Goal: Task Accomplishment & Management: Complete application form

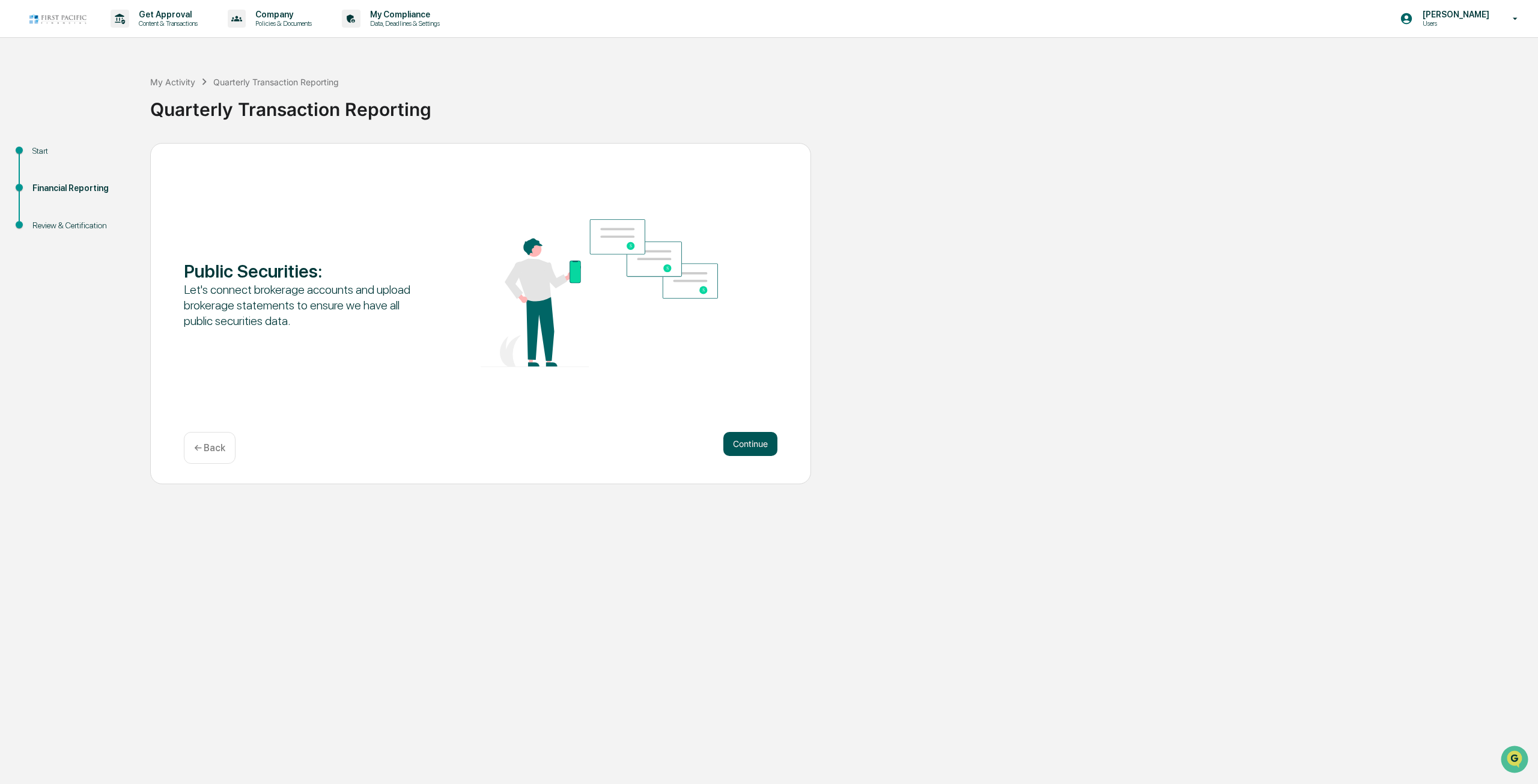
click at [773, 434] on div "Continue" at bounding box center [750, 444] width 54 height 24
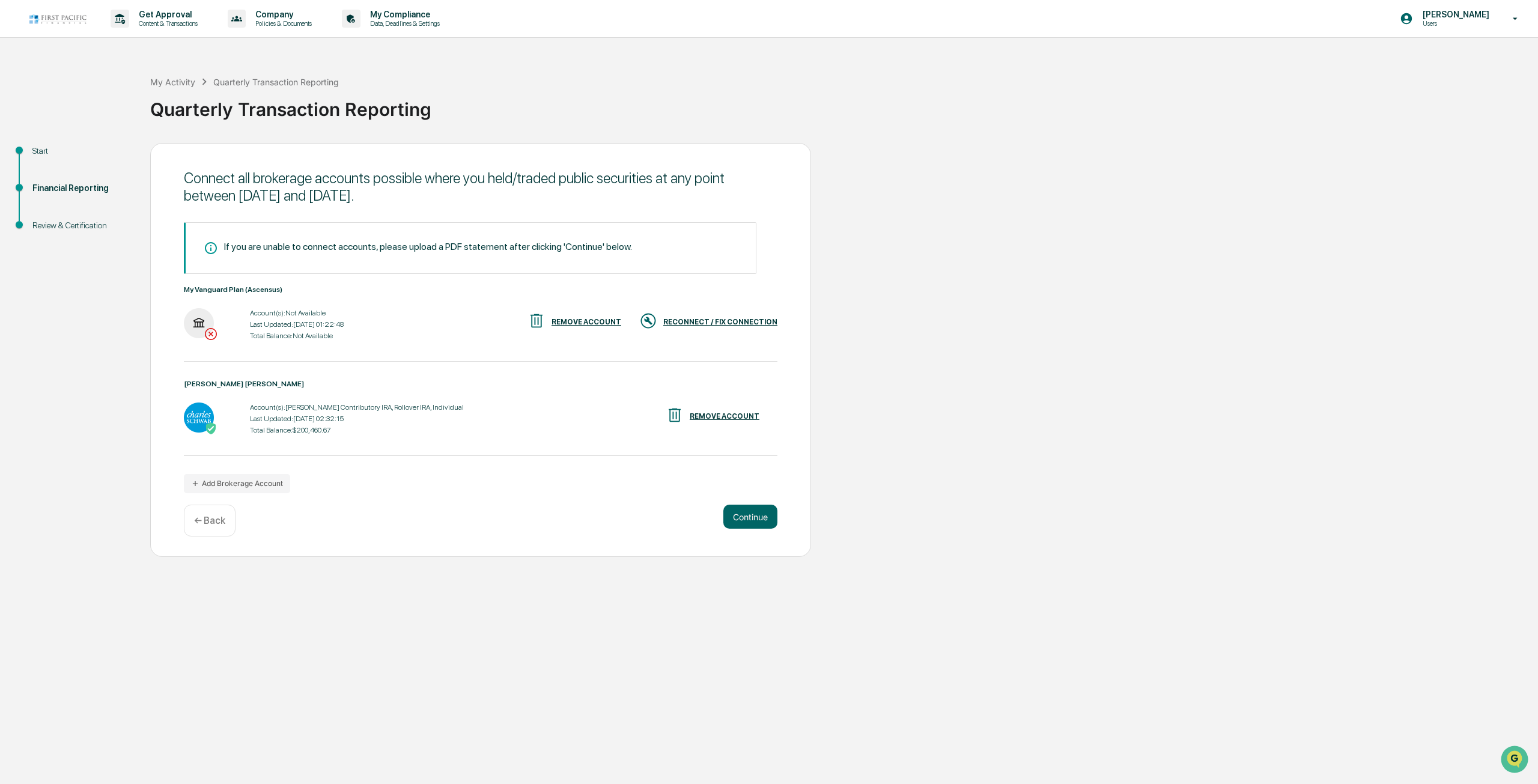
click at [574, 326] on div "REMOVE ACCOUNT" at bounding box center [586, 321] width 69 height 8
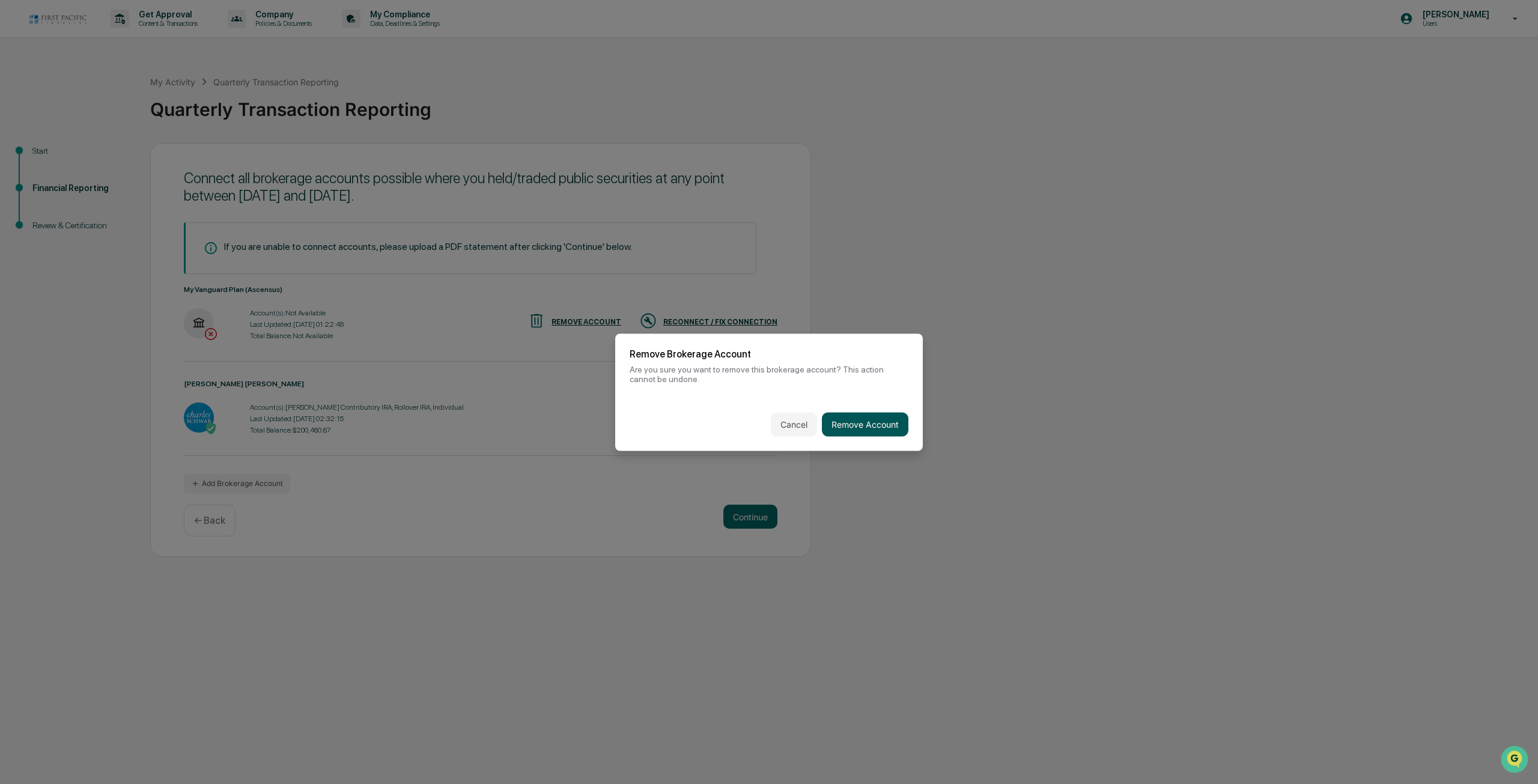
click at [858, 417] on button "Remove Account" at bounding box center [865, 424] width 86 height 24
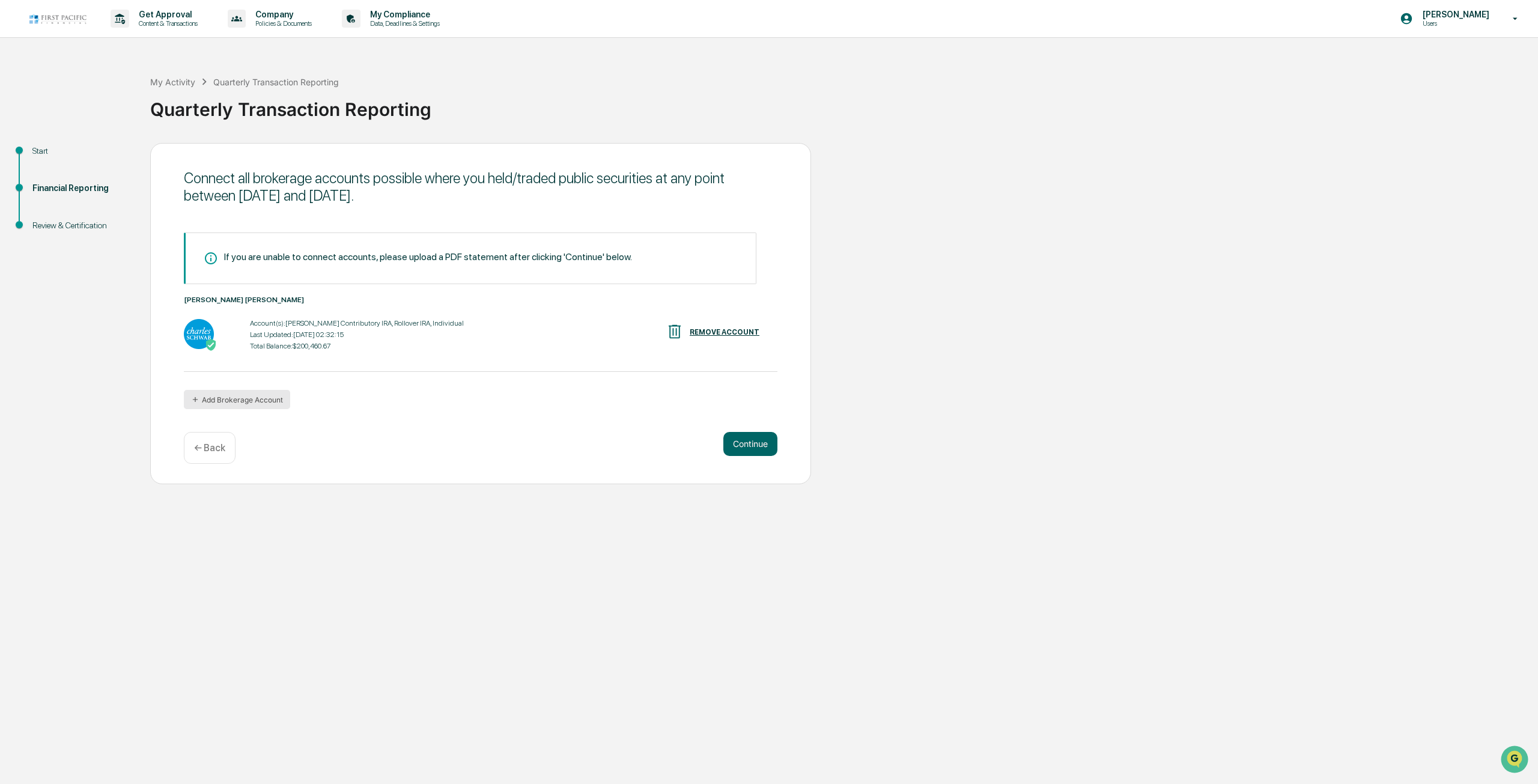
click at [266, 400] on button "Add Brokerage Account" at bounding box center [237, 399] width 106 height 19
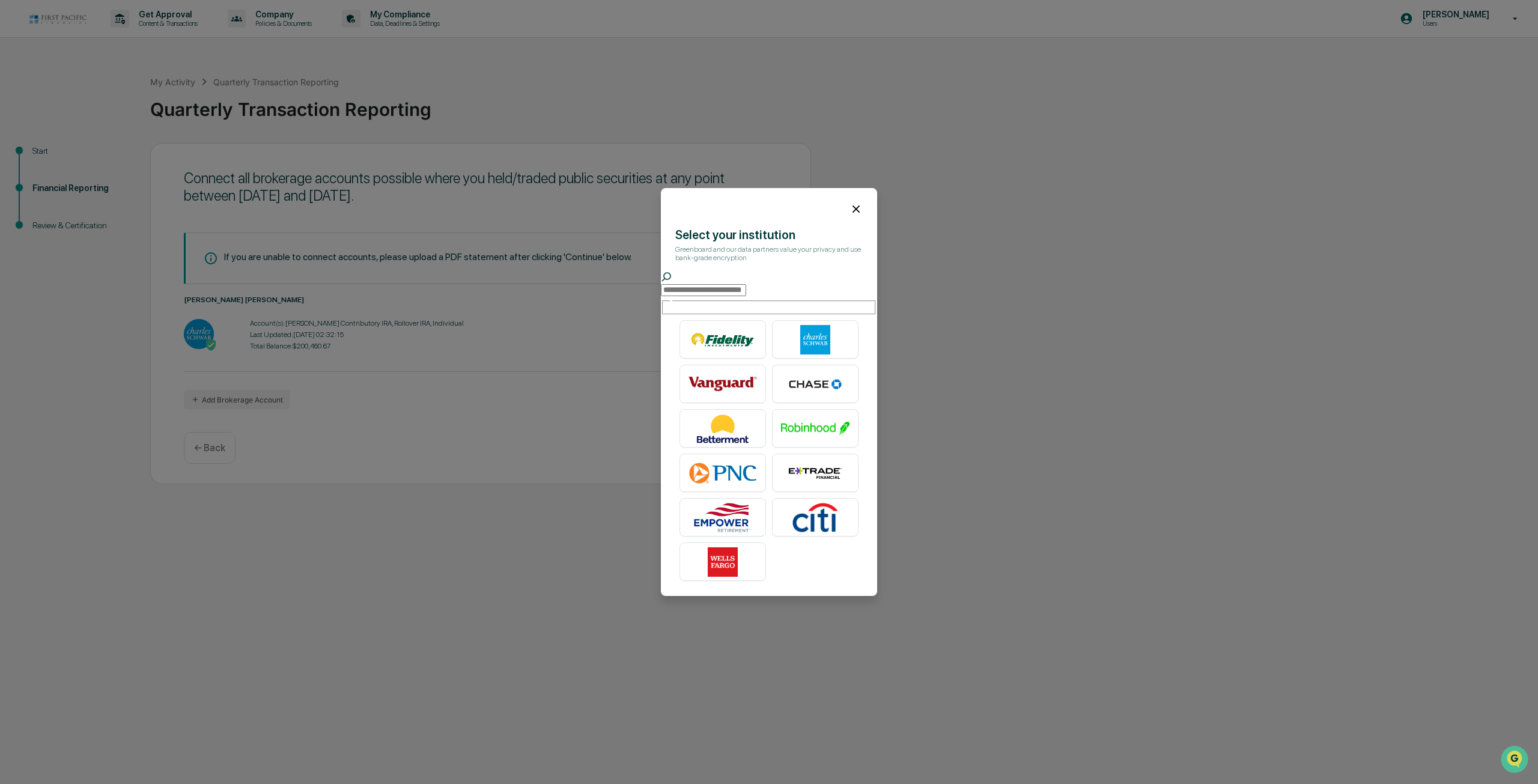
click at [725, 290] on input "text" at bounding box center [704, 290] width 85 height 12
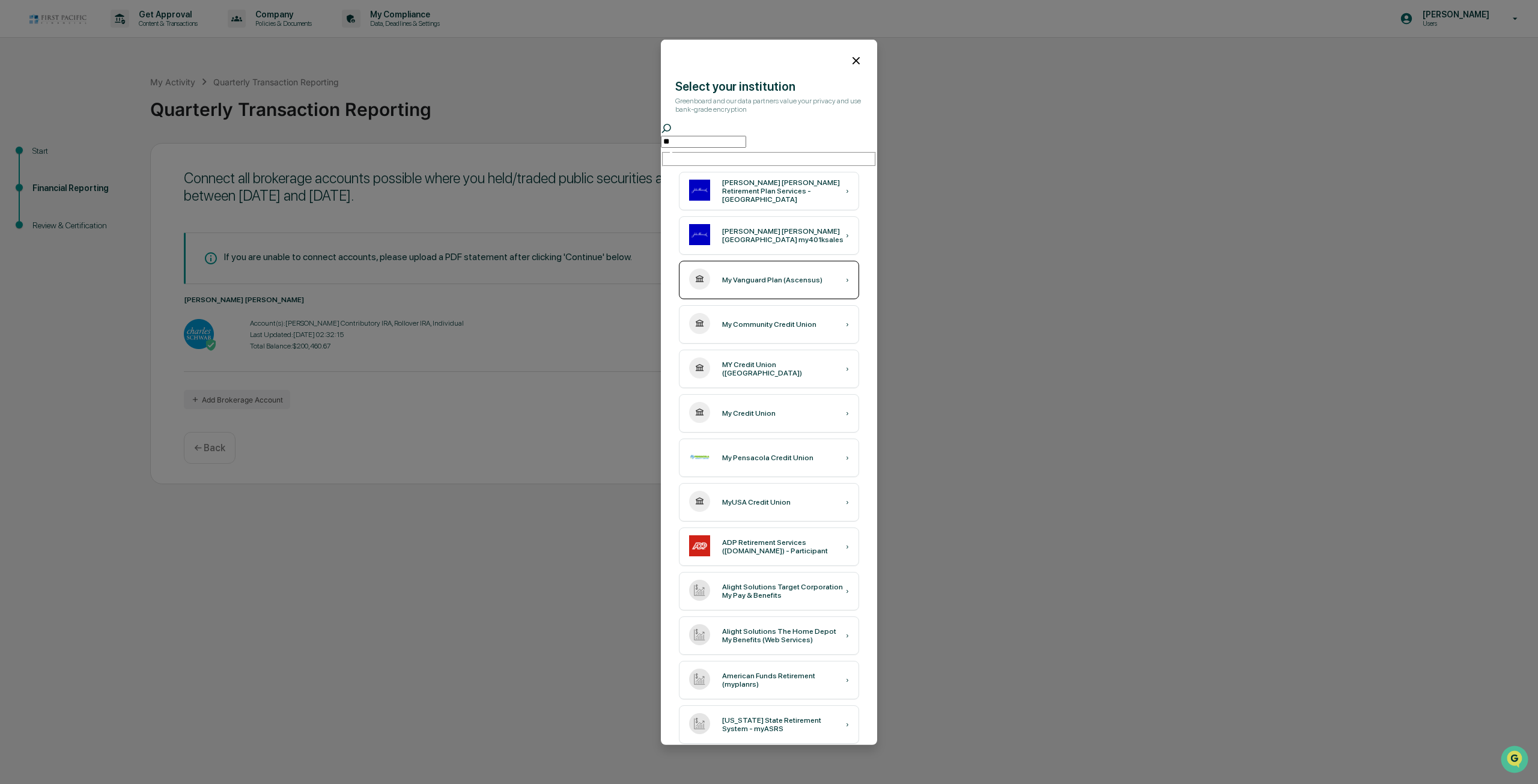
type input "**"
click at [766, 284] on div "My Vanguard Plan (Ascensus) ›" at bounding box center [769, 280] width 181 height 39
click at [851, 60] on icon at bounding box center [857, 60] width 13 height 13
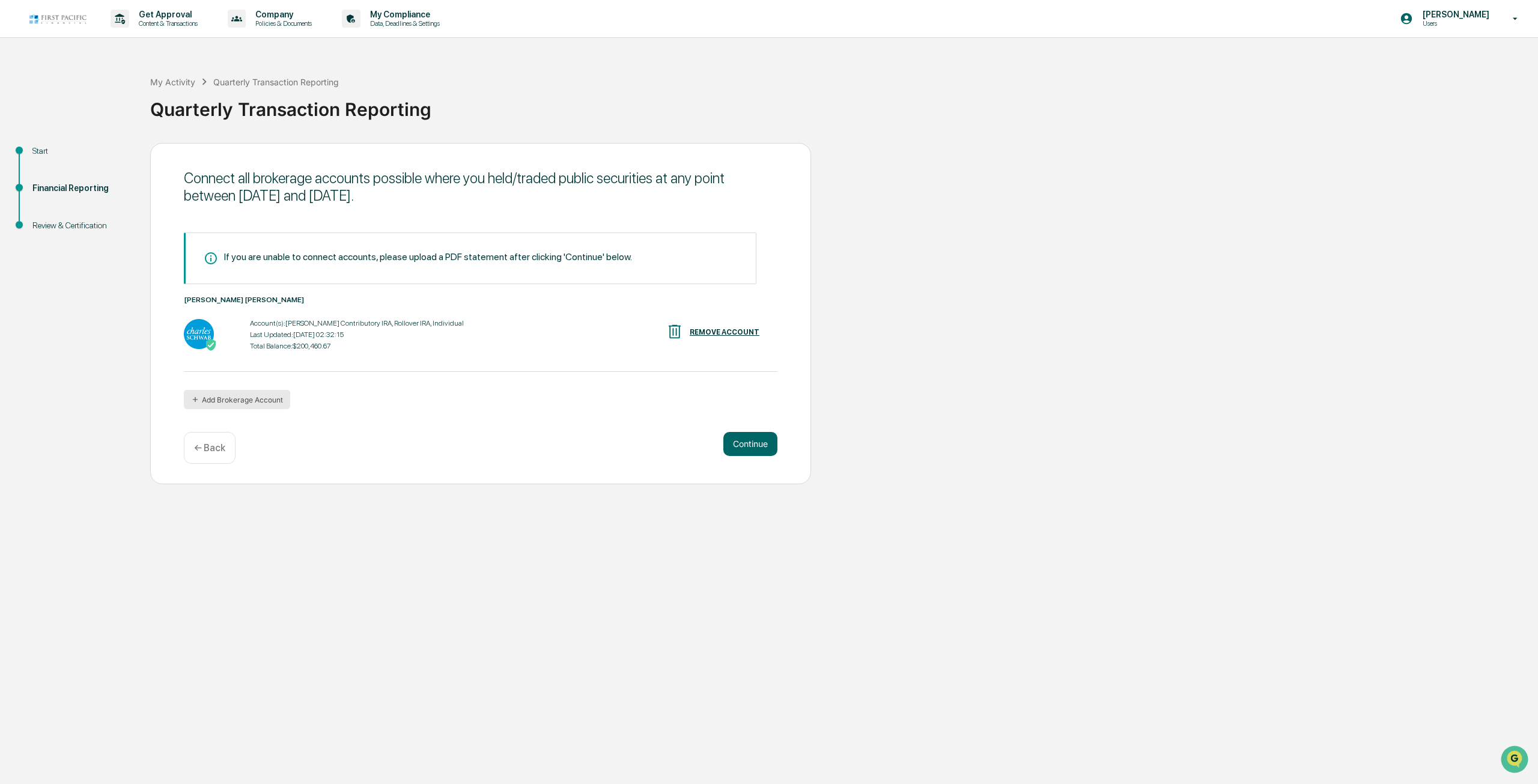
click at [259, 400] on button "Add Brokerage Account" at bounding box center [237, 399] width 106 height 19
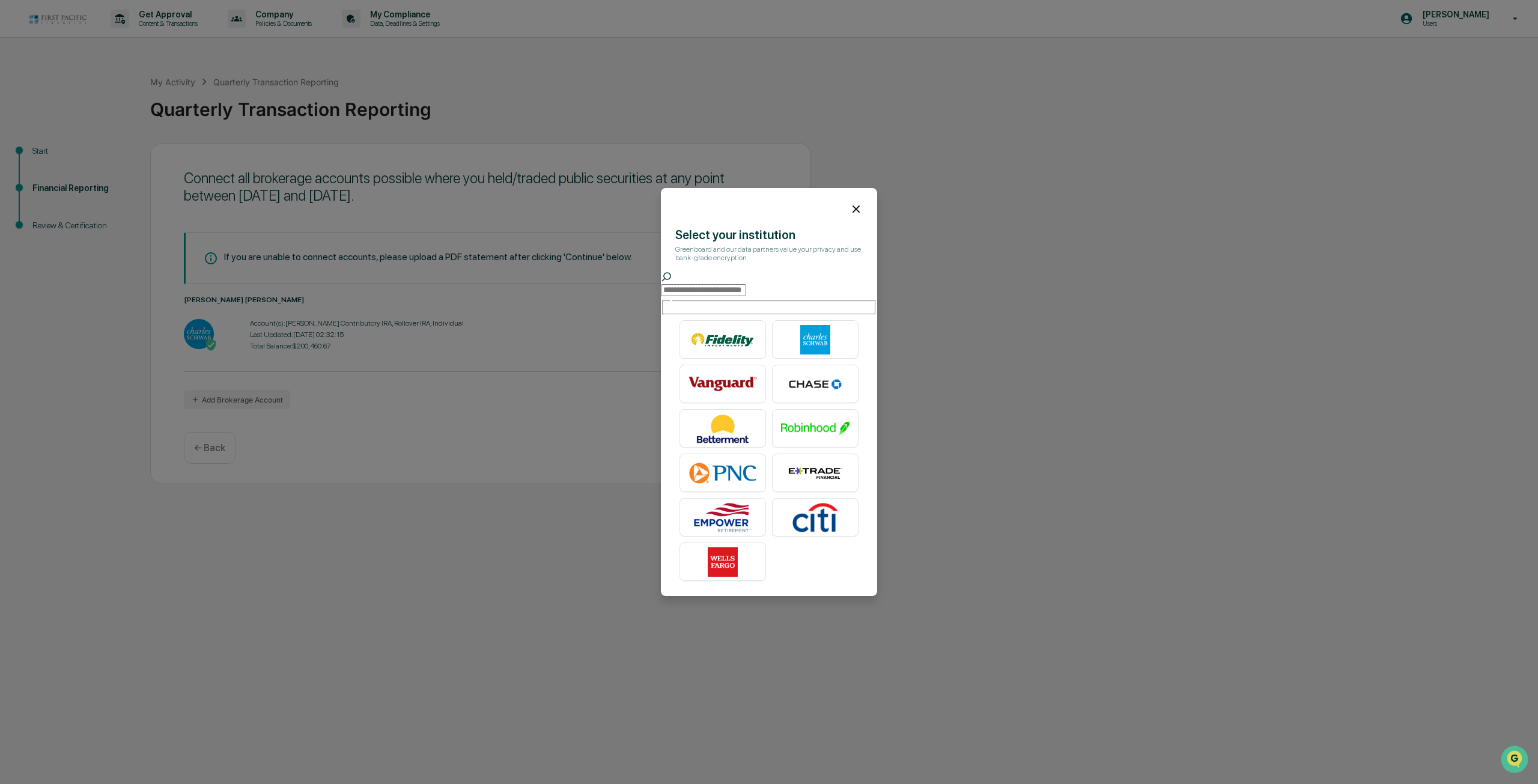
click at [739, 293] on input "text" at bounding box center [704, 290] width 85 height 12
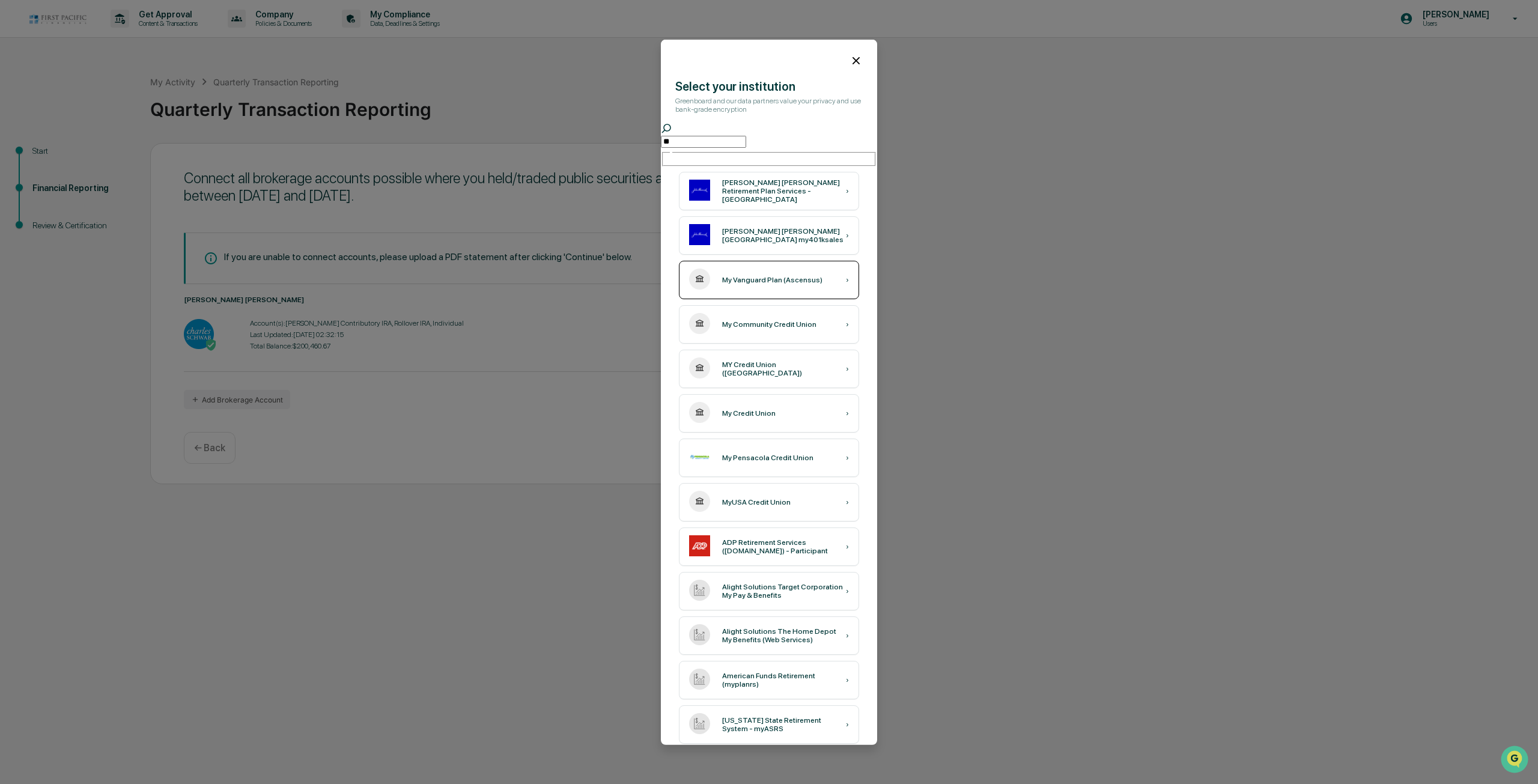
type input "**"
click at [753, 284] on div "My Vanguard Plan (Ascensus) ›" at bounding box center [769, 280] width 181 height 39
click at [853, 60] on icon at bounding box center [857, 60] width 7 height 7
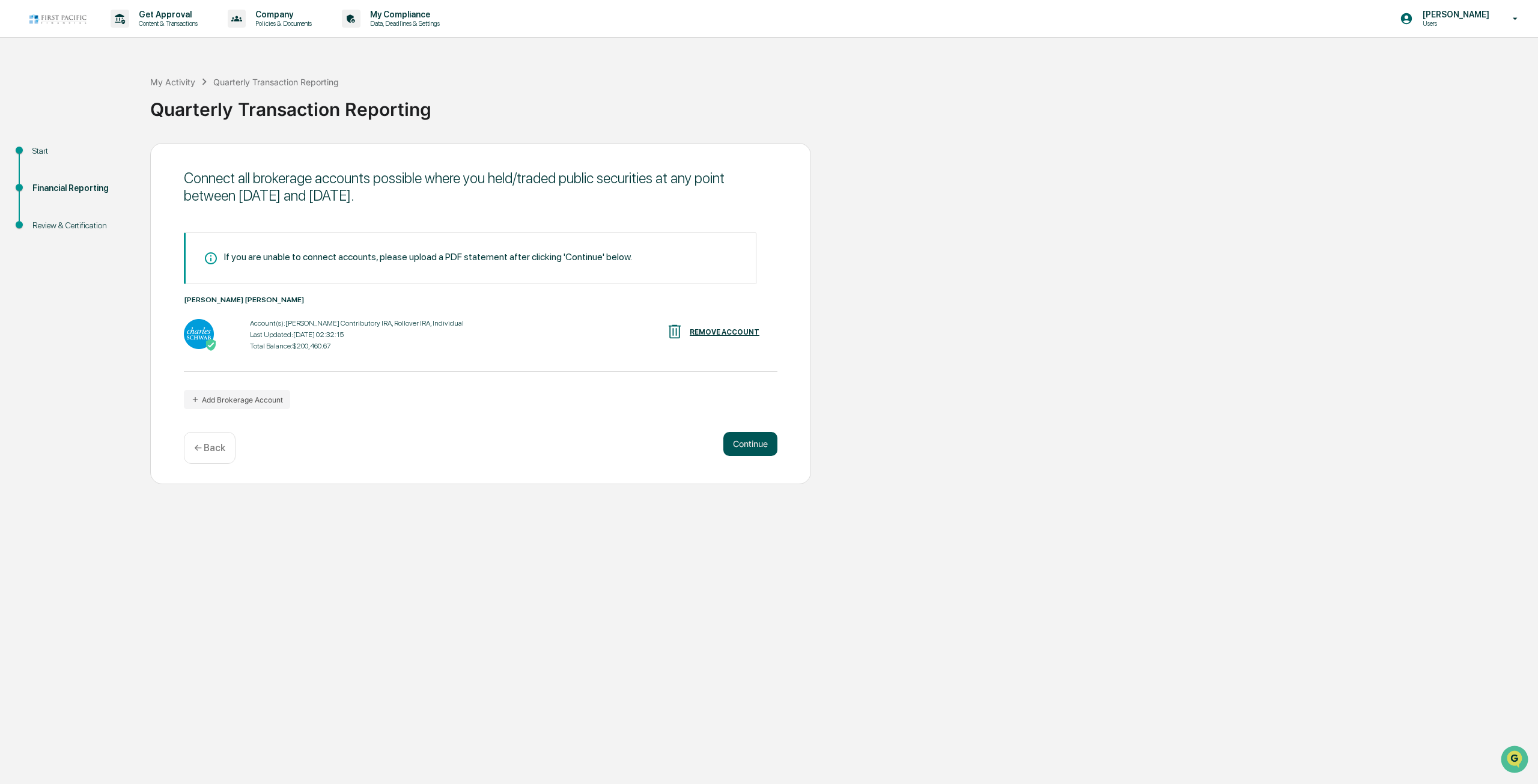
drag, startPoint x: 756, startPoint y: 449, endPoint x: 769, endPoint y: 448, distance: 13.0
click at [769, 448] on button "Continue" at bounding box center [750, 444] width 54 height 24
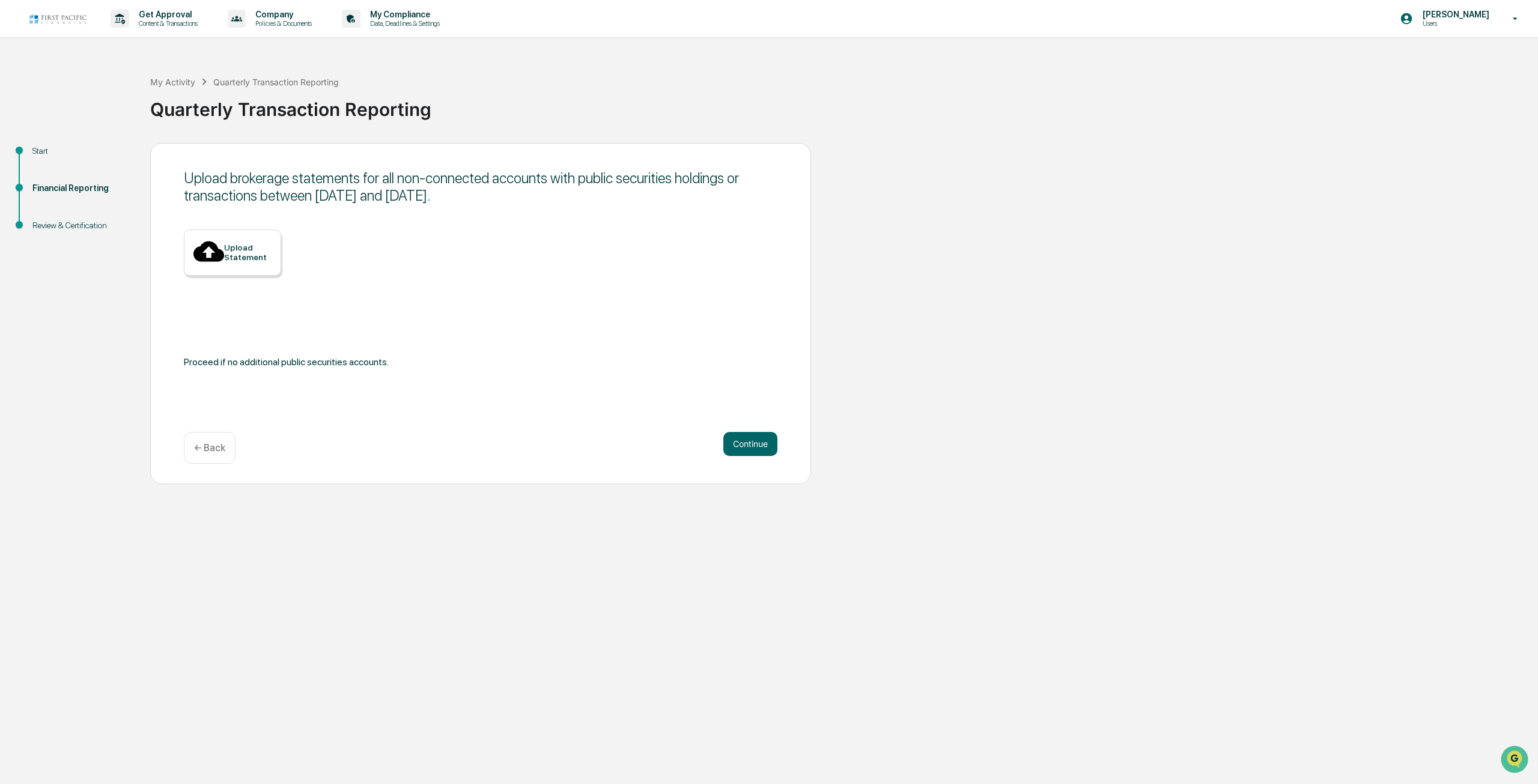
click at [267, 255] on div "Upload Statement" at bounding box center [247, 252] width 47 height 19
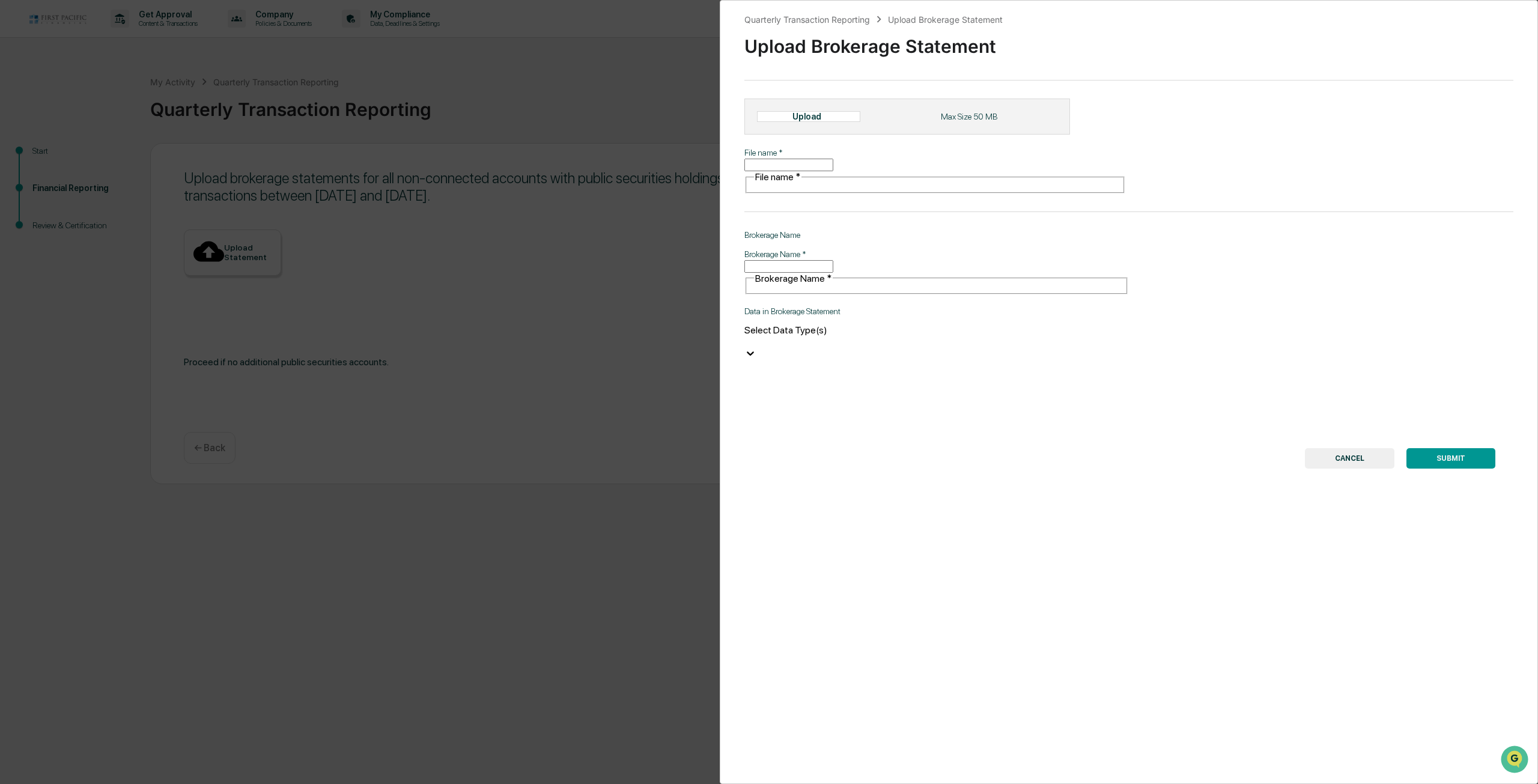
click at [810, 121] on div "Upload" at bounding box center [812, 117] width 39 height 9
type input "*********"
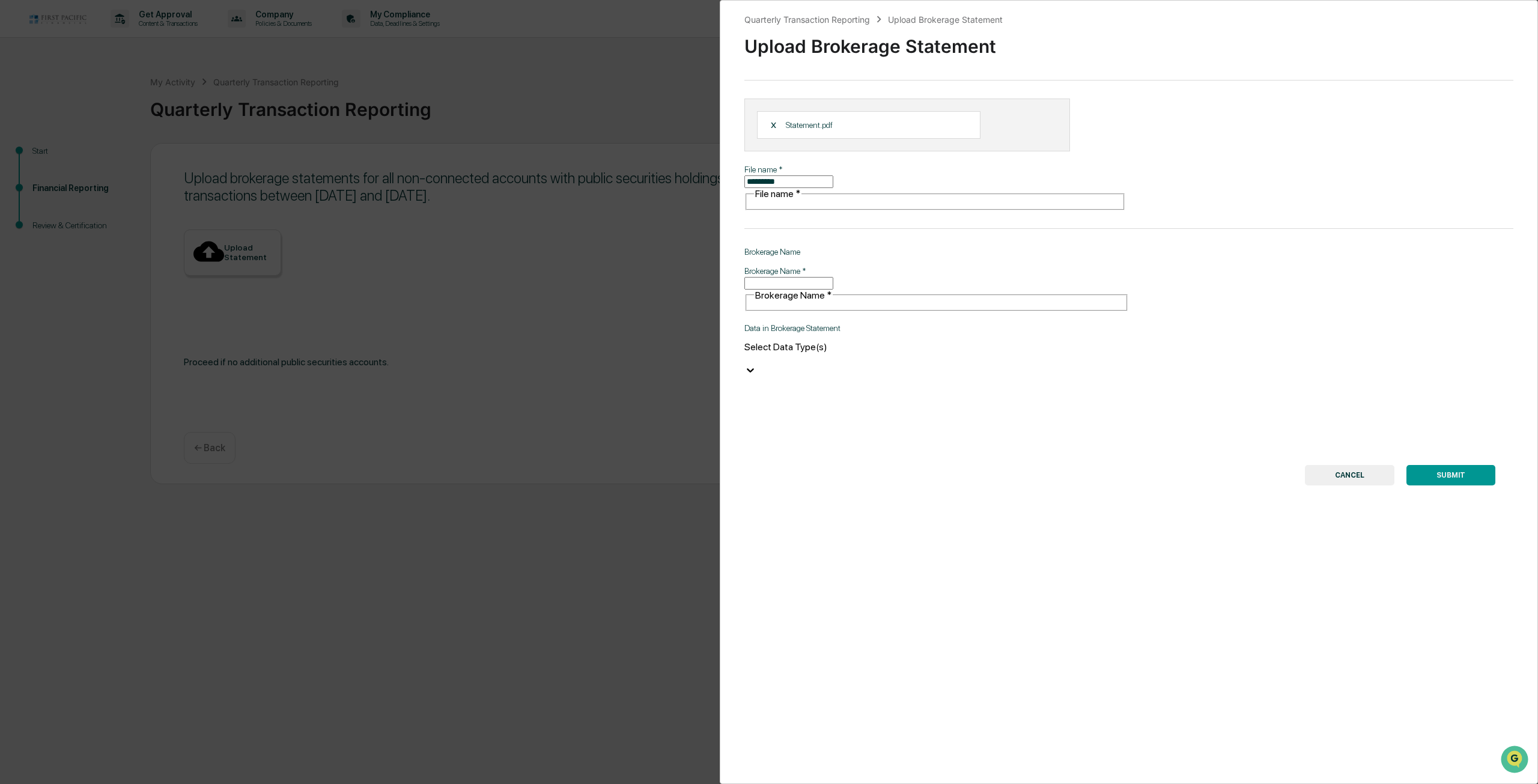
click at [849, 342] on div "Select Data Type(s)" at bounding box center [936, 353] width 384 height 23
click at [978, 465] on div "SUBMIT CANCEL" at bounding box center [1129, 475] width 733 height 20
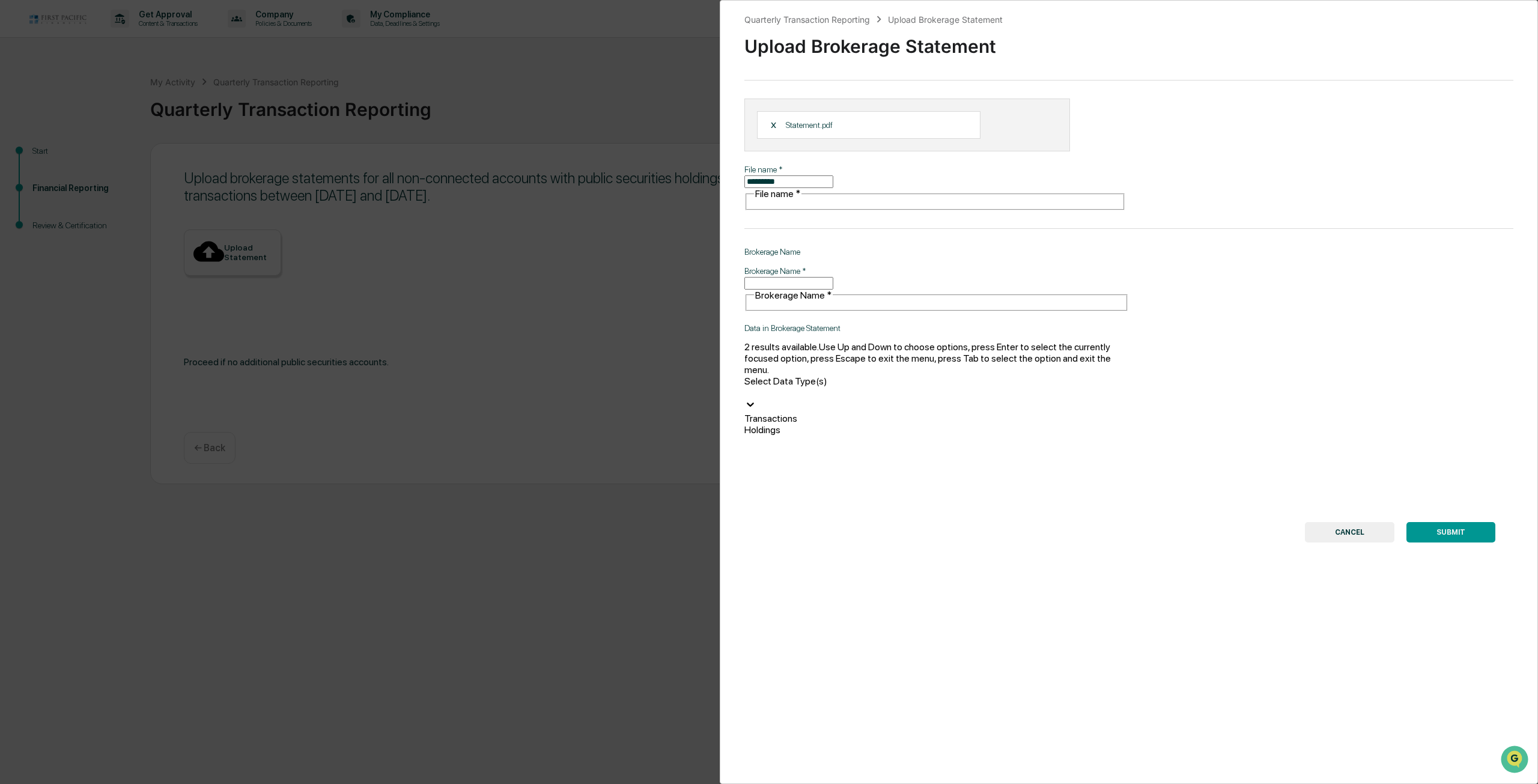
click at [781, 387] on div at bounding box center [936, 392] width 384 height 11
click at [797, 424] on div "Holdings" at bounding box center [936, 429] width 384 height 11
click at [807, 439] on div "Transactions" at bounding box center [936, 444] width 384 height 11
click at [872, 393] on div "Quarterly Transaction Reporting Upload Brokerage Statement Upload Brokerage Sta…" at bounding box center [1129, 392] width 819 height 784
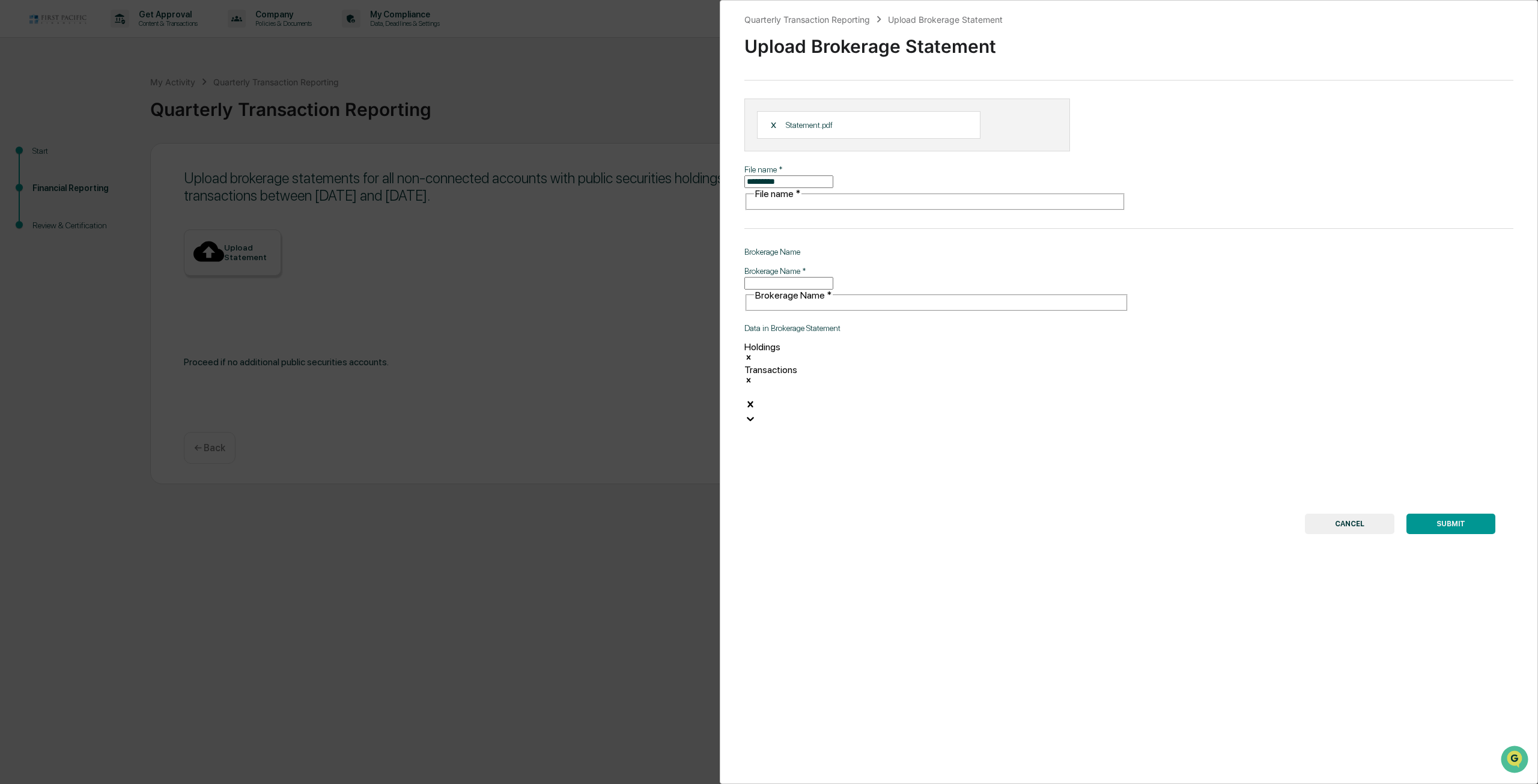
click at [1438, 514] on button "SUBMIT" at bounding box center [1451, 524] width 89 height 20
click at [785, 265] on div "Brokerage Name   * Brokerage Name   * Required Field" at bounding box center [936, 296] width 384 height 64
type input "********"
click at [1444, 514] on button "SUBMIT" at bounding box center [1451, 524] width 89 height 20
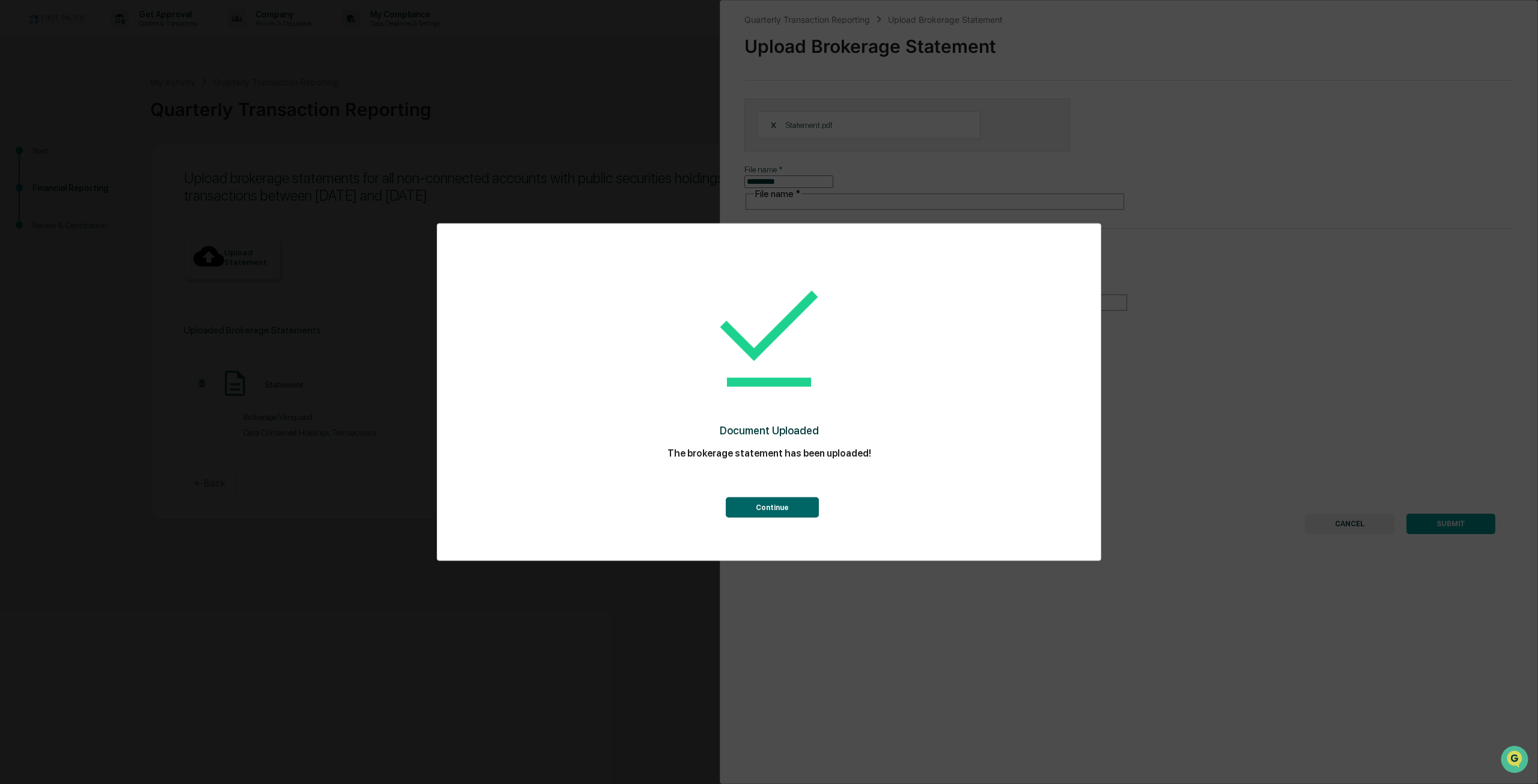
click at [775, 504] on button "Continue" at bounding box center [772, 507] width 94 height 20
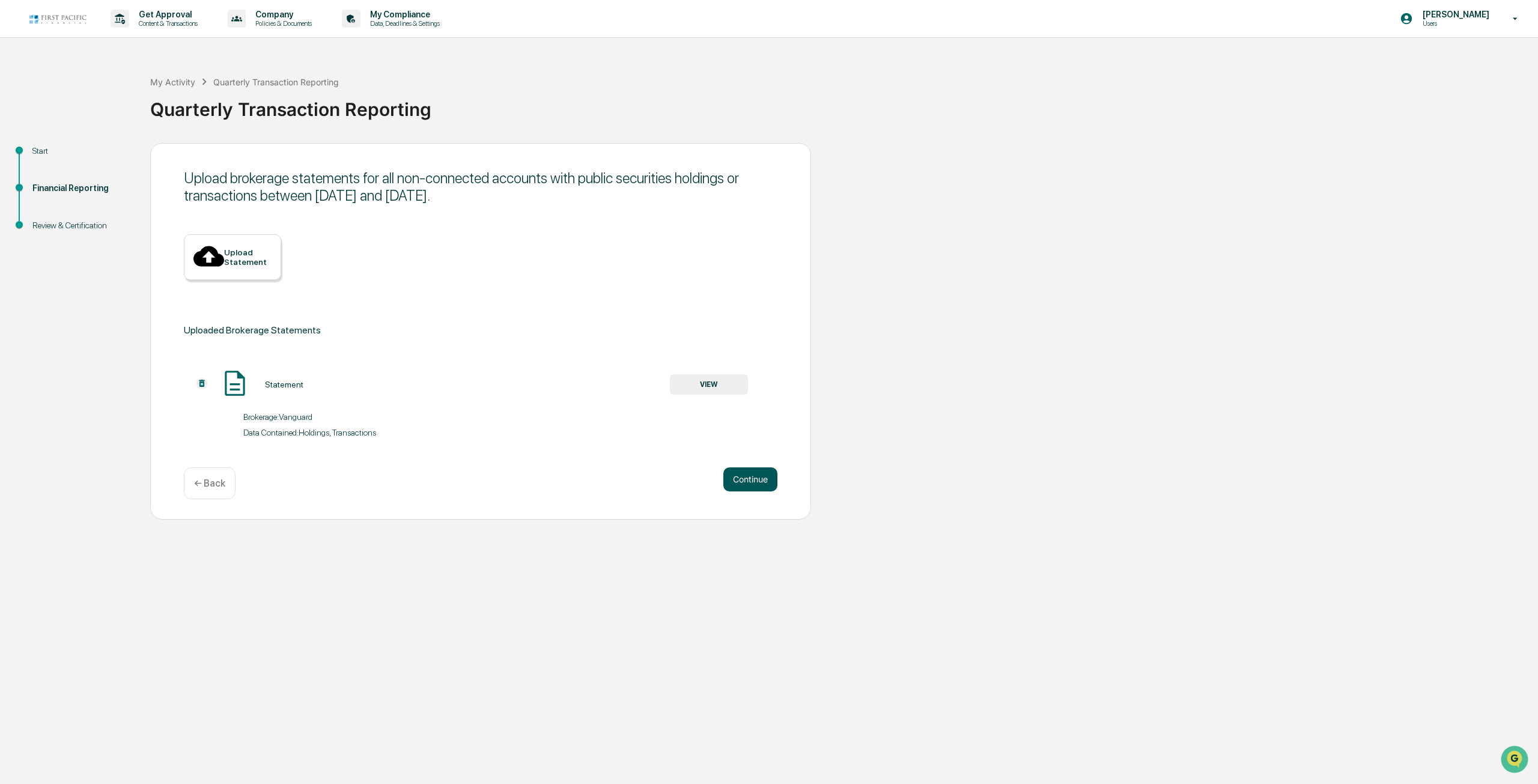
click at [756, 471] on button "Continue" at bounding box center [750, 479] width 54 height 24
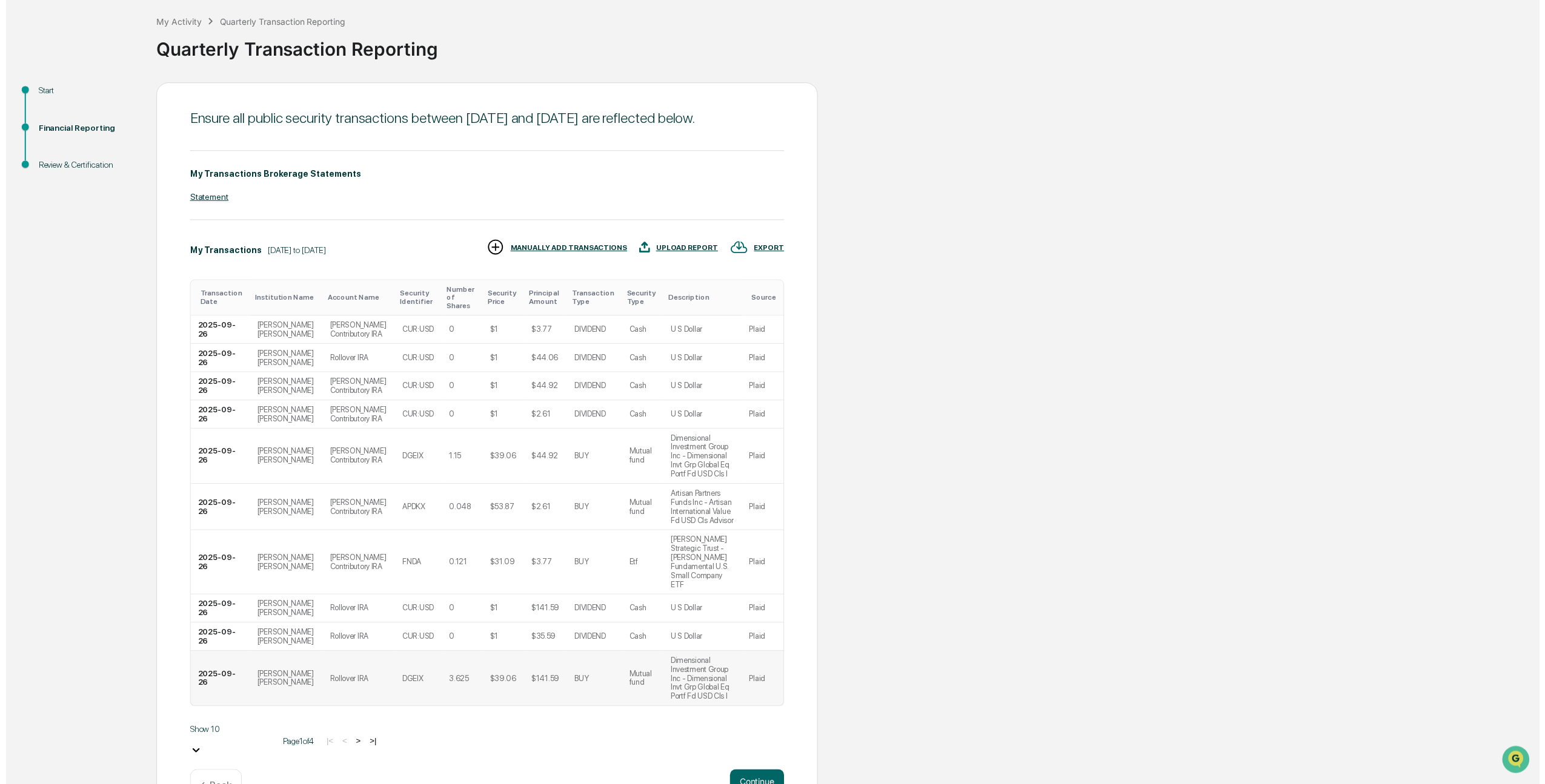
scroll to position [70, 0]
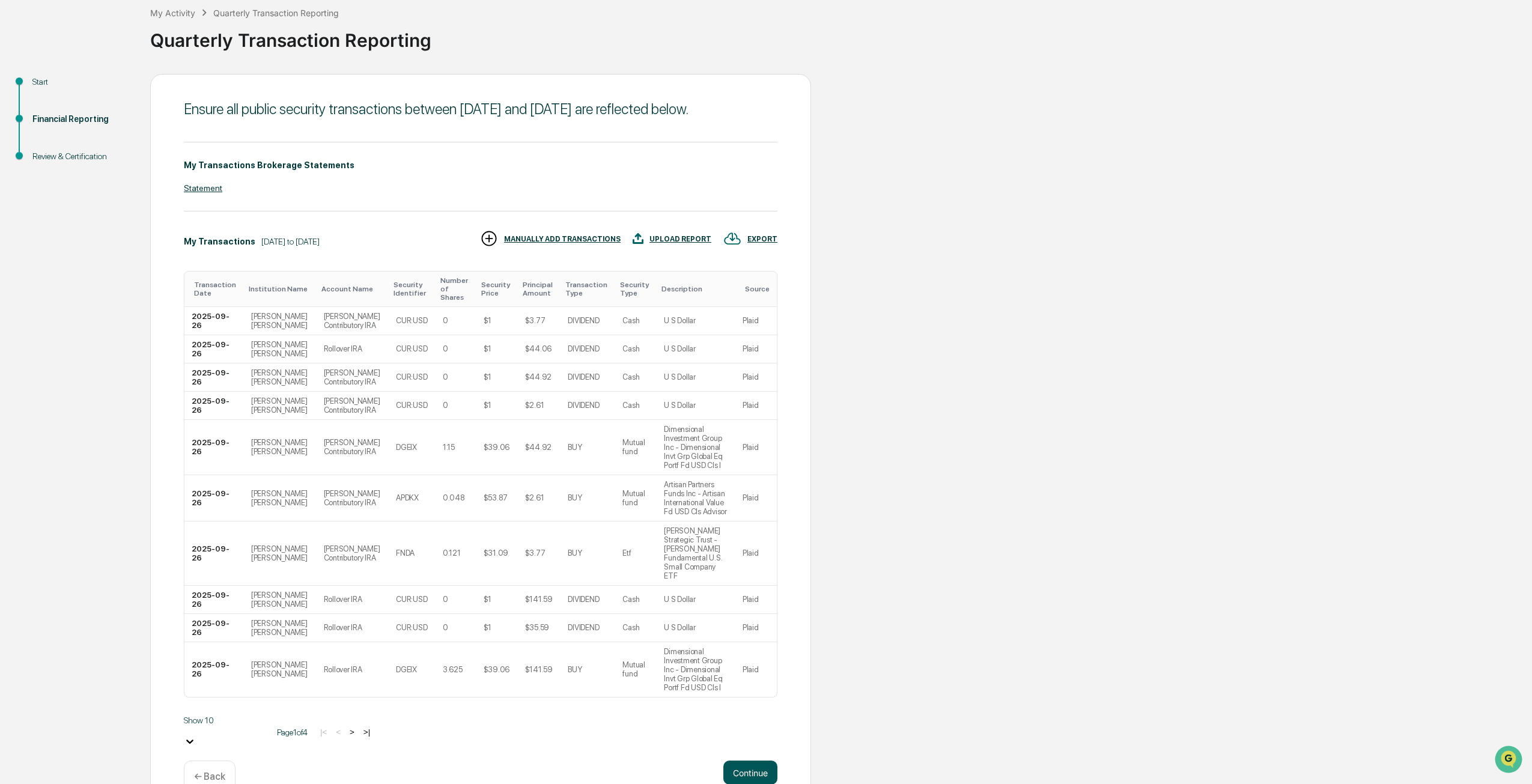
click at [757, 760] on button "Continue" at bounding box center [750, 772] width 54 height 24
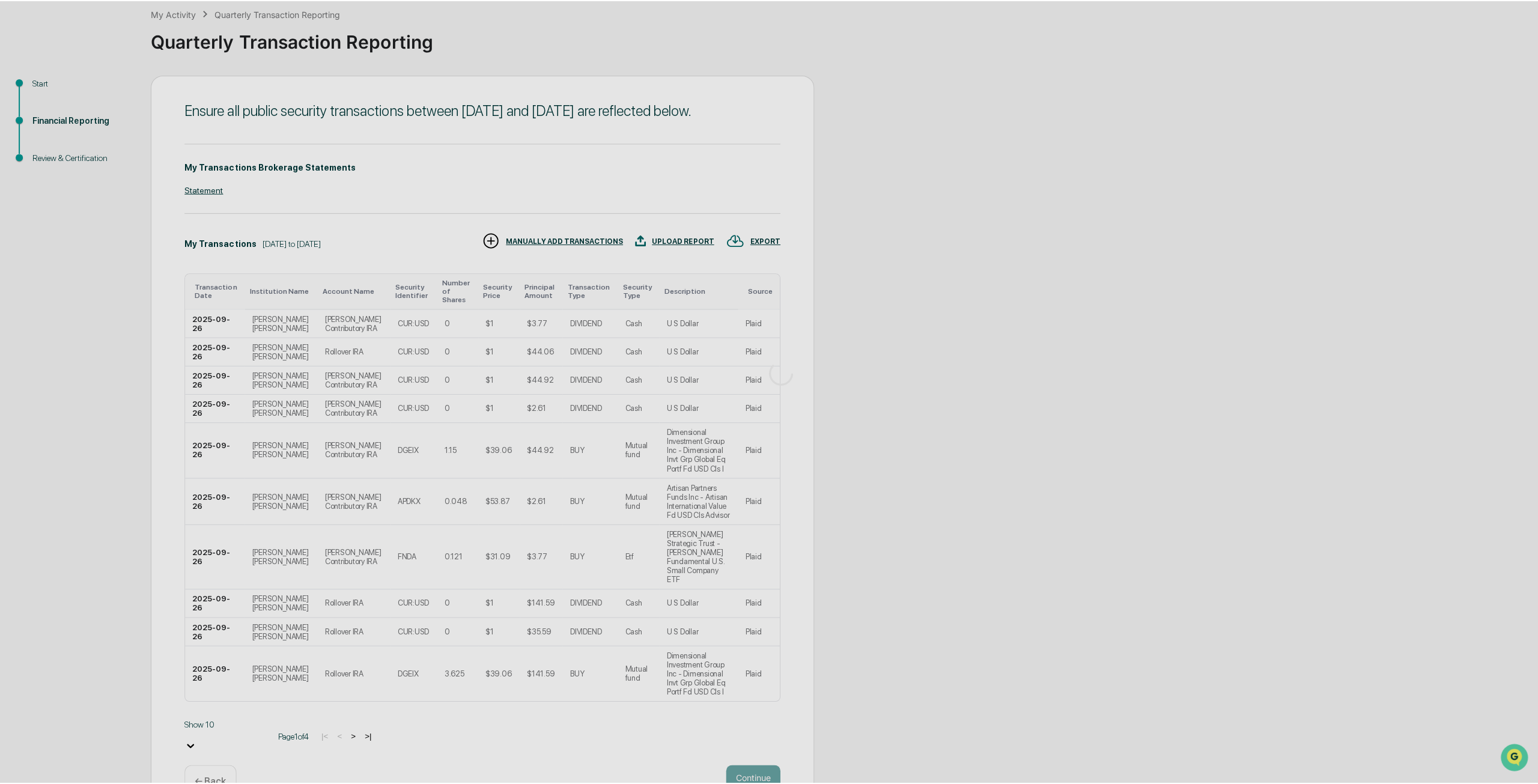
scroll to position [0, 0]
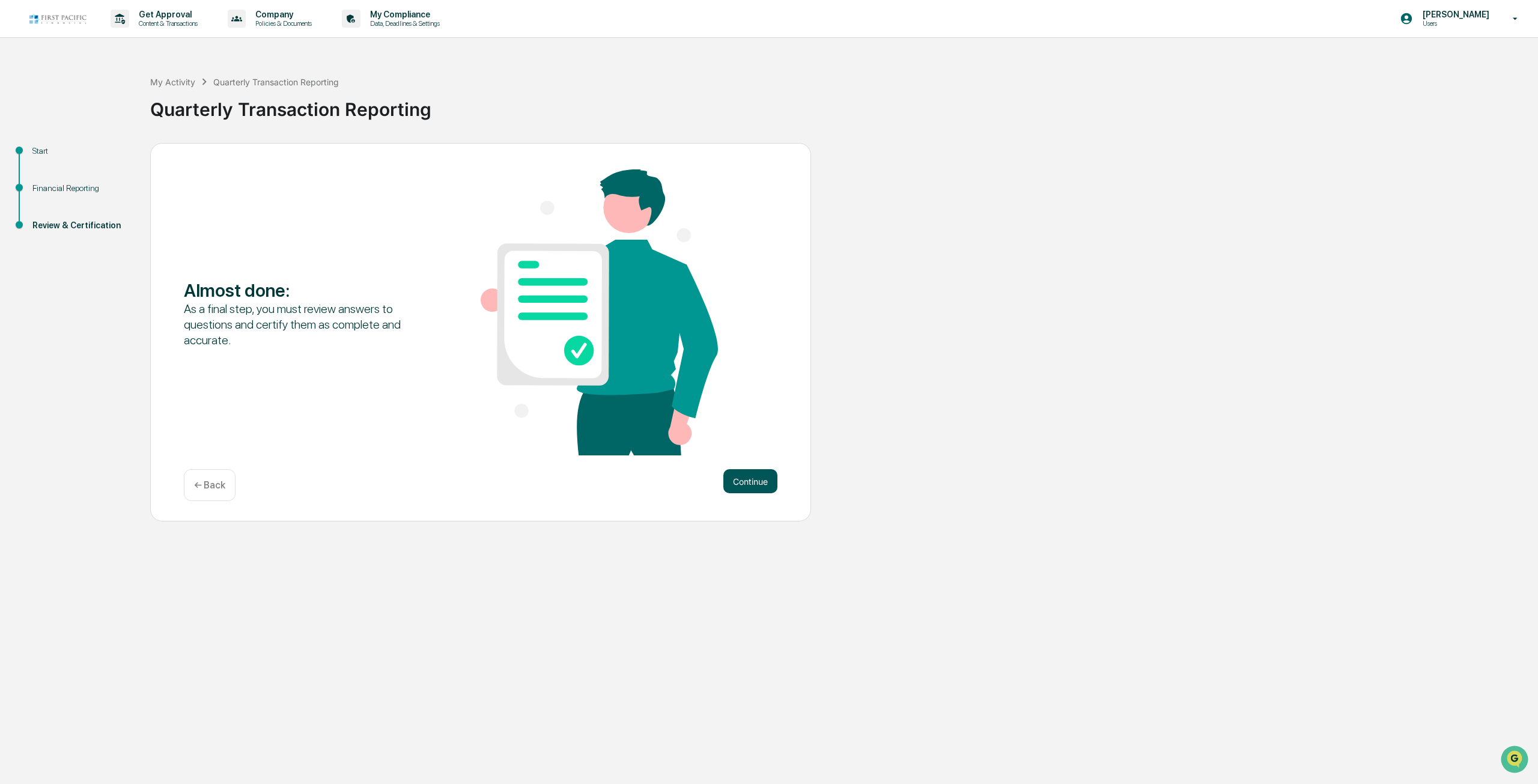
click at [769, 486] on button "Continue" at bounding box center [750, 481] width 54 height 24
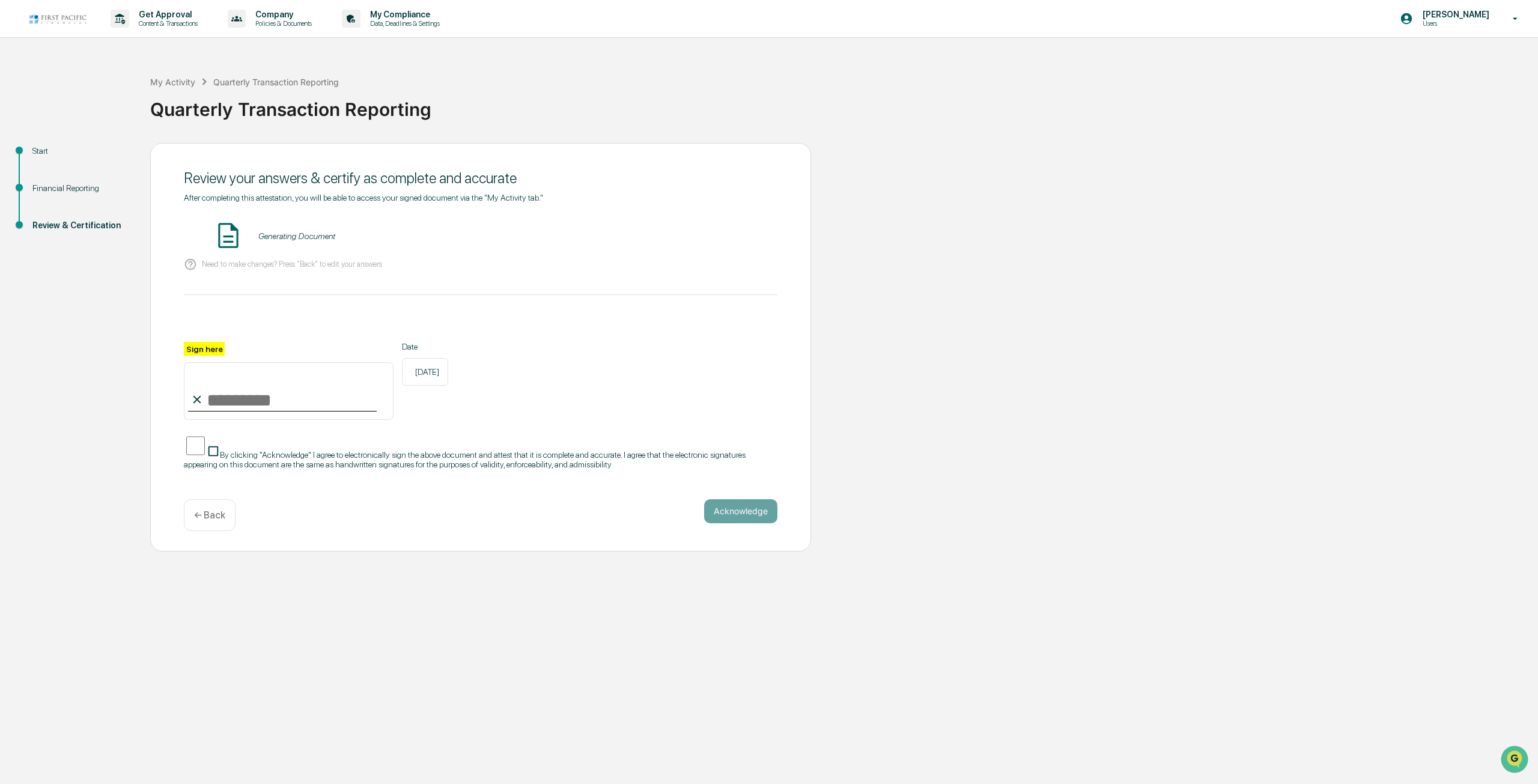
click at [276, 391] on input "Sign here" at bounding box center [289, 391] width 209 height 57
type input "**********"
click at [743, 508] on button "Acknowledge" at bounding box center [740, 511] width 73 height 24
click at [693, 230] on button "VIEW" at bounding box center [709, 236] width 78 height 20
